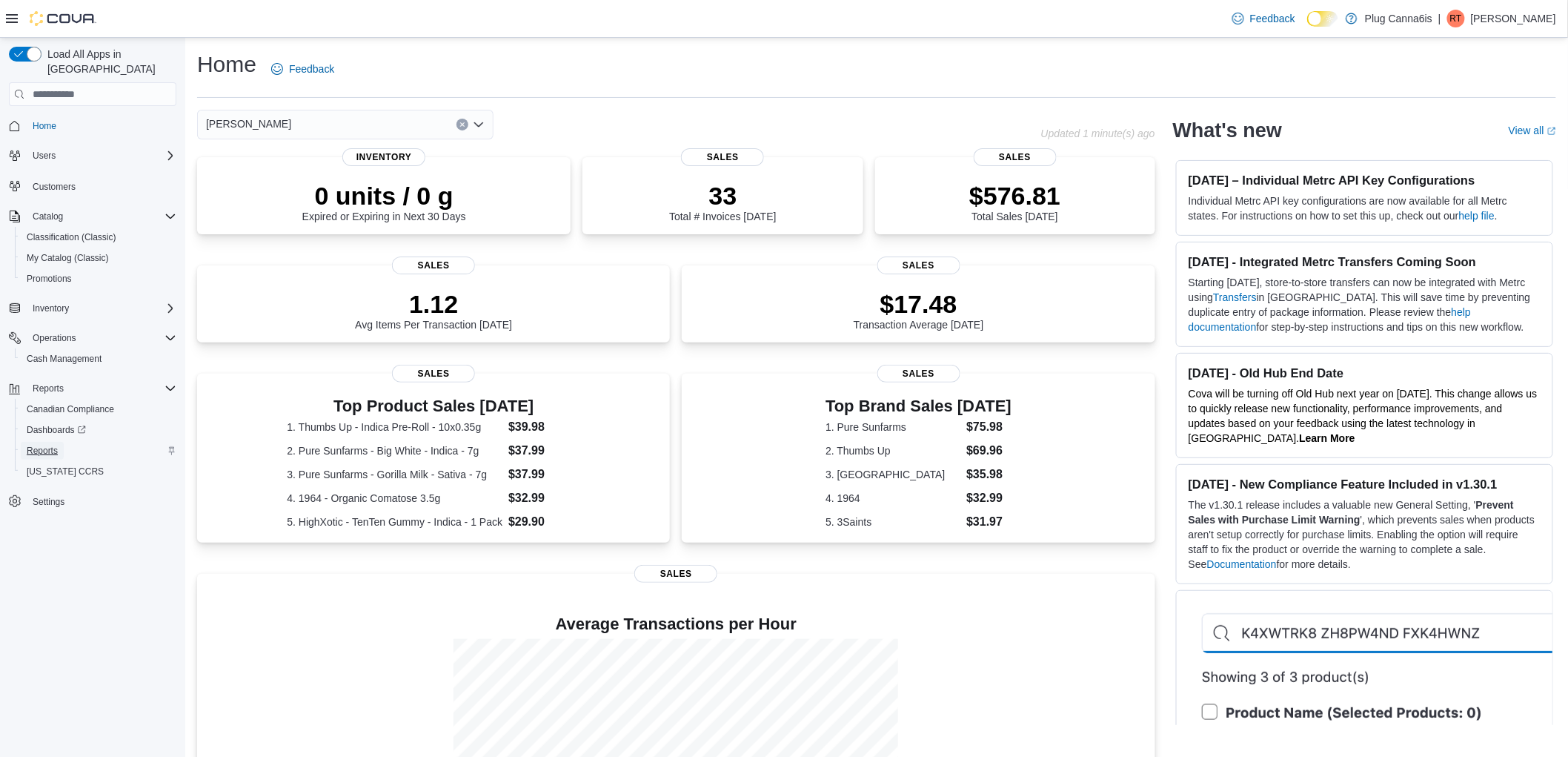
click at [50, 445] on span "Reports" at bounding box center [42, 450] width 31 height 11
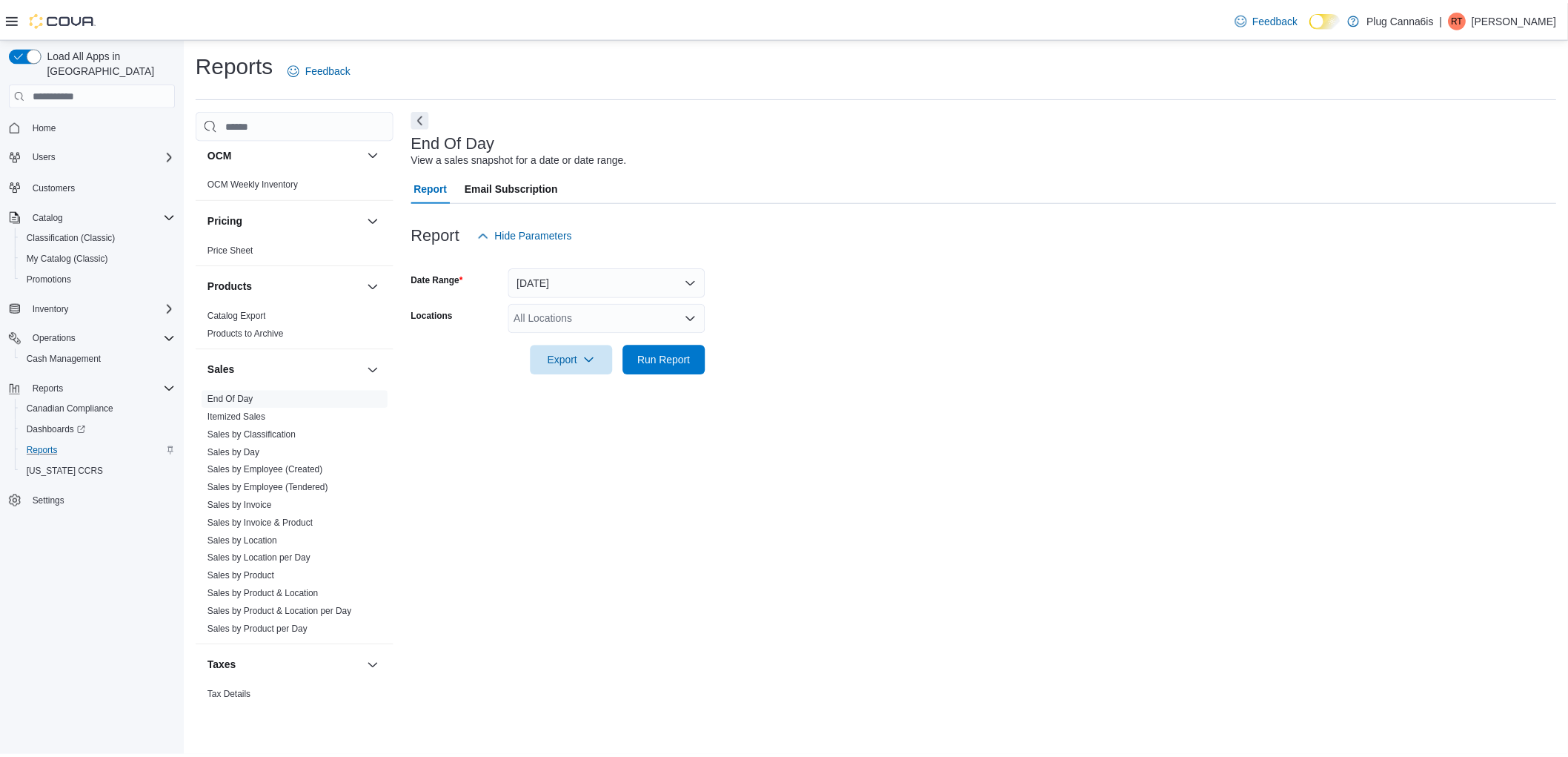
scroll to position [862, 0]
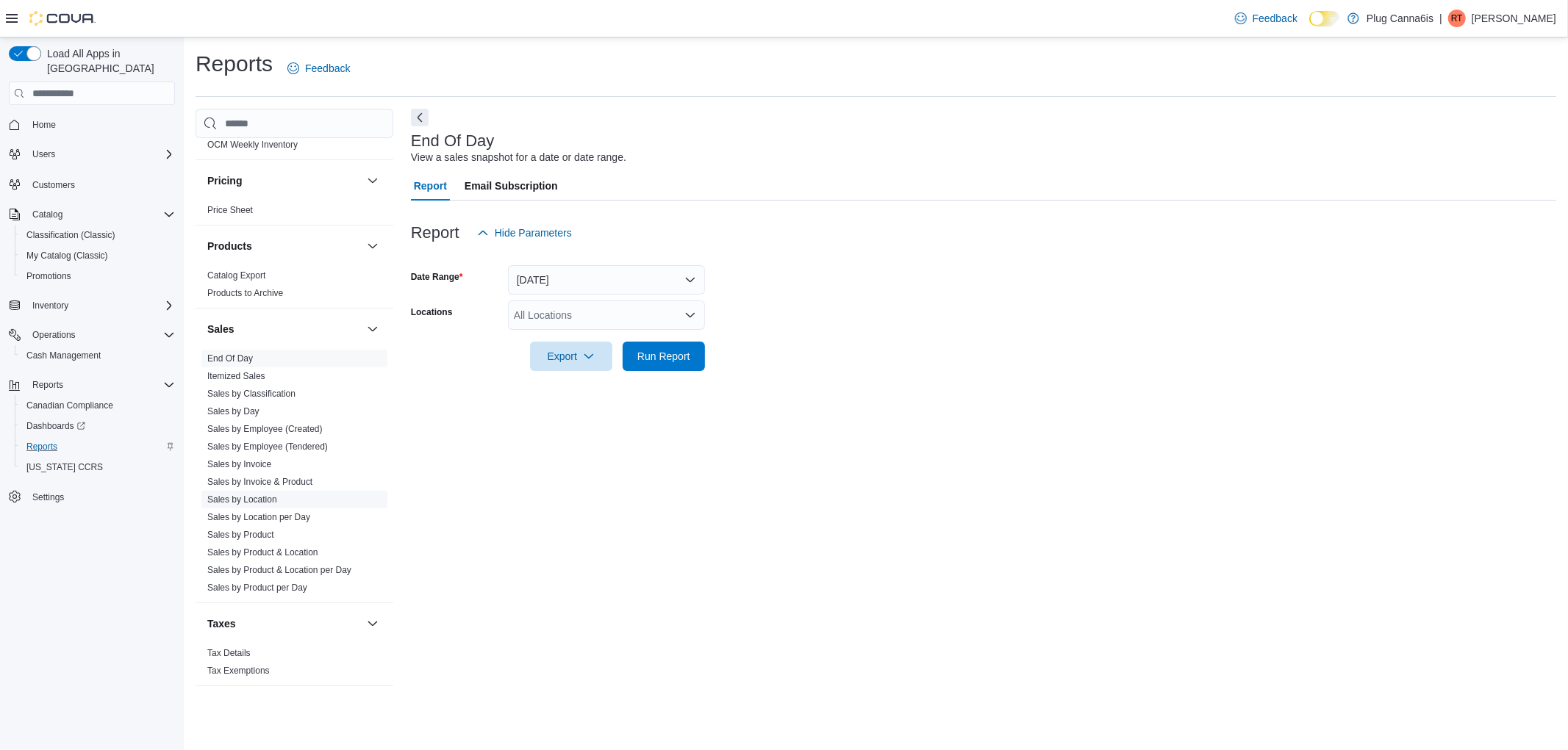
click at [263, 502] on link "Sales by Location" at bounding box center [243, 499] width 70 height 10
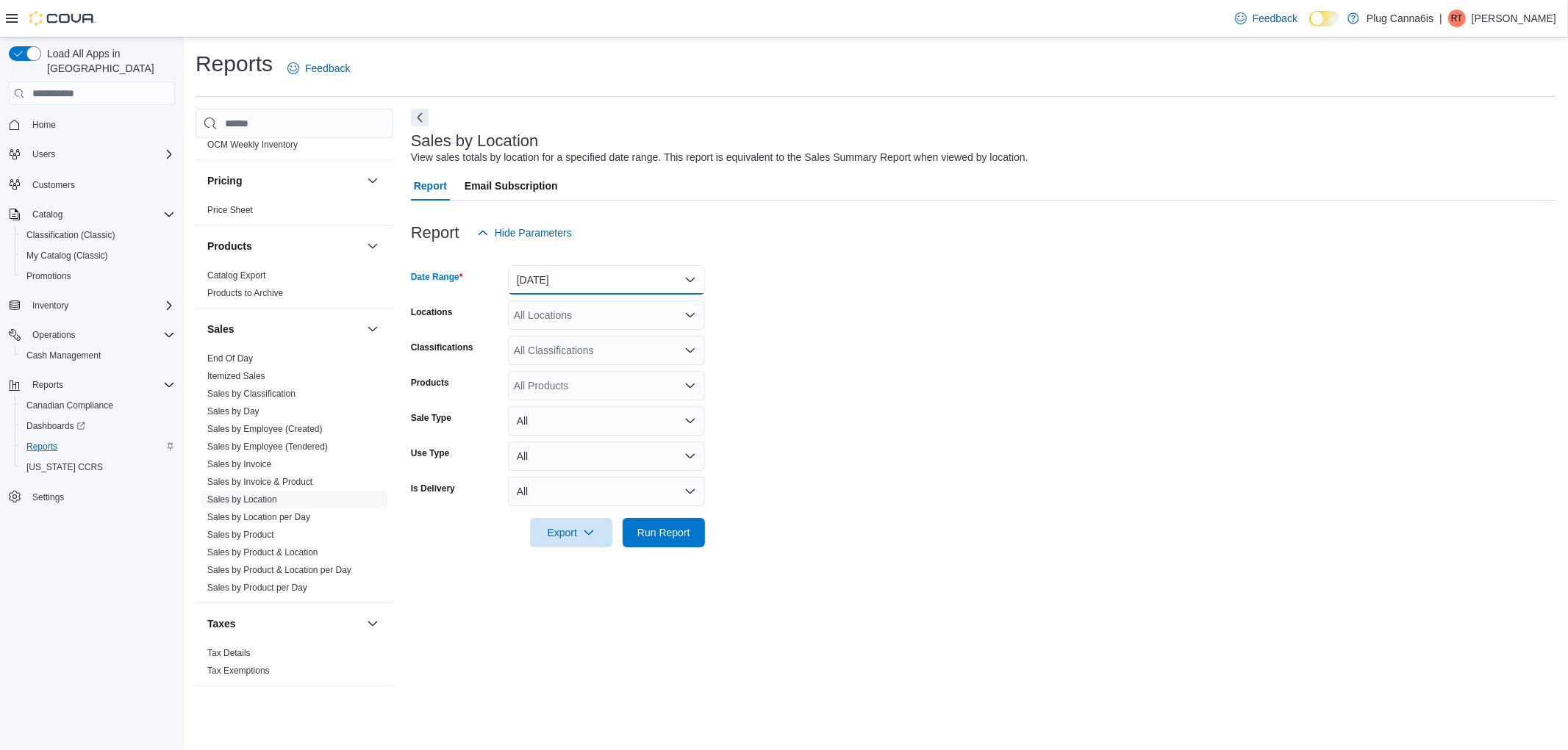
click at [569, 283] on button "[DATE]" at bounding box center [606, 279] width 197 height 29
click at [560, 333] on span "[DATE]" at bounding box center [615, 339] width 168 height 18
click at [675, 525] on span "Run Report" at bounding box center [664, 532] width 53 height 15
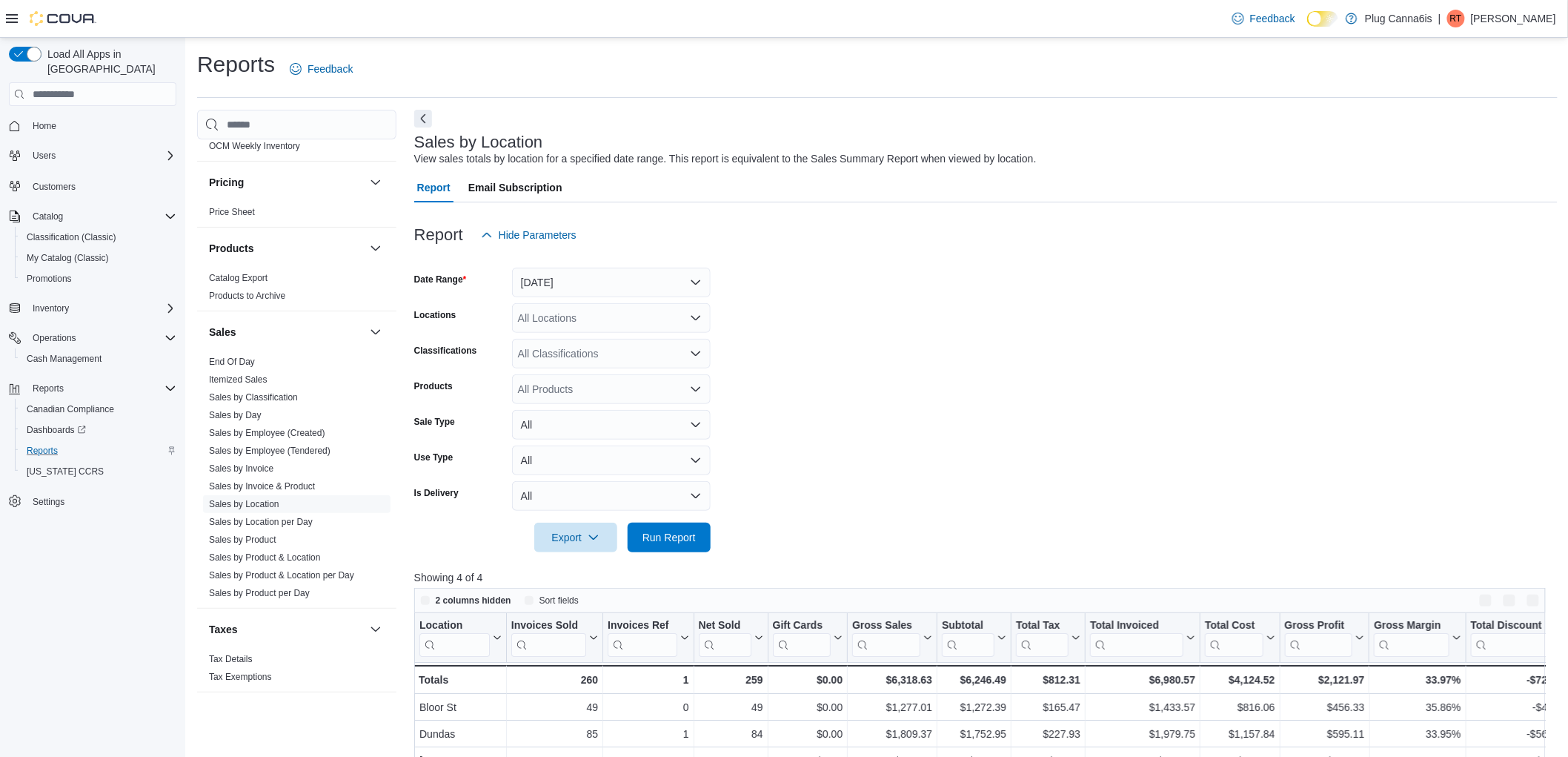
scroll to position [165, 0]
